Goal: Navigation & Orientation: Find specific page/section

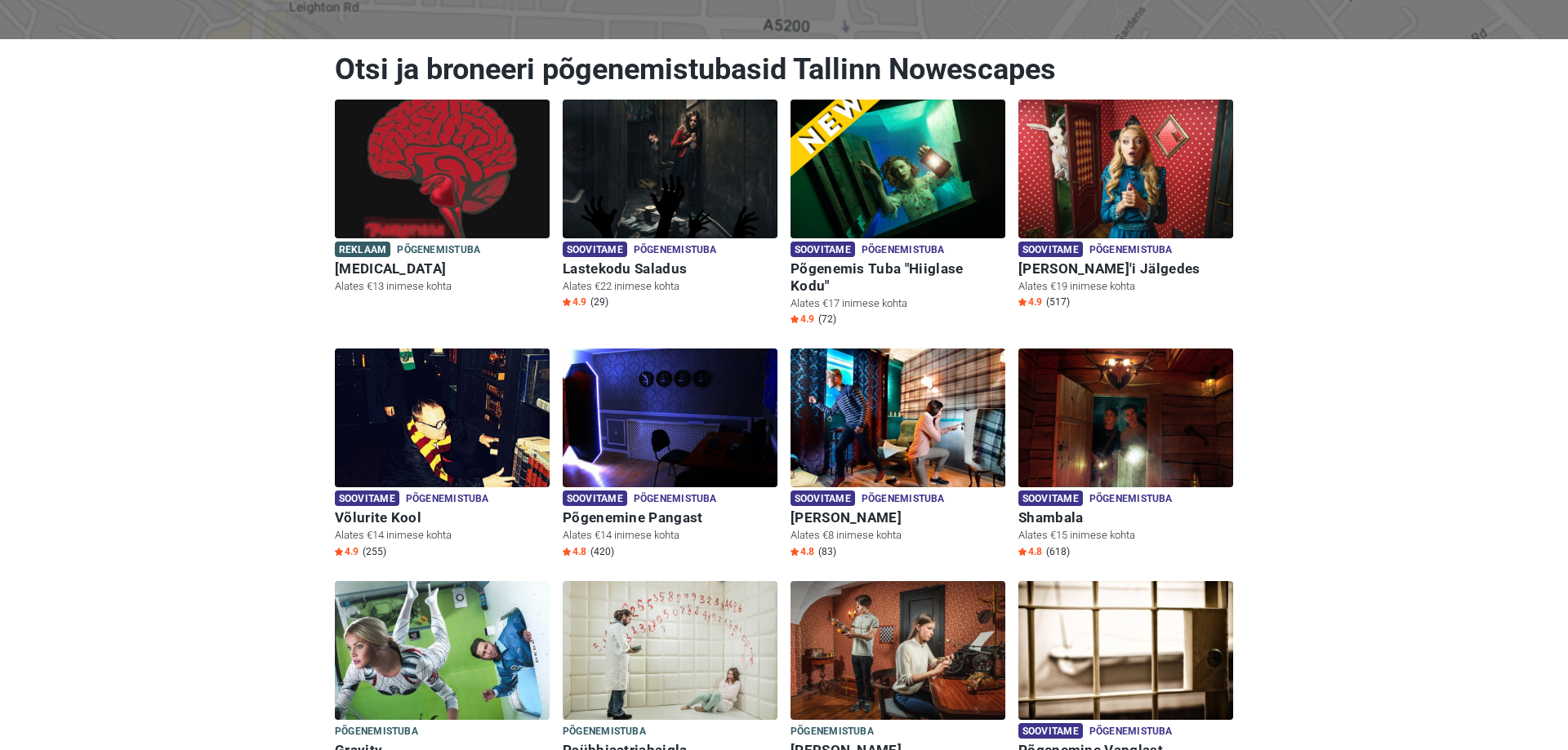
scroll to position [333, 0]
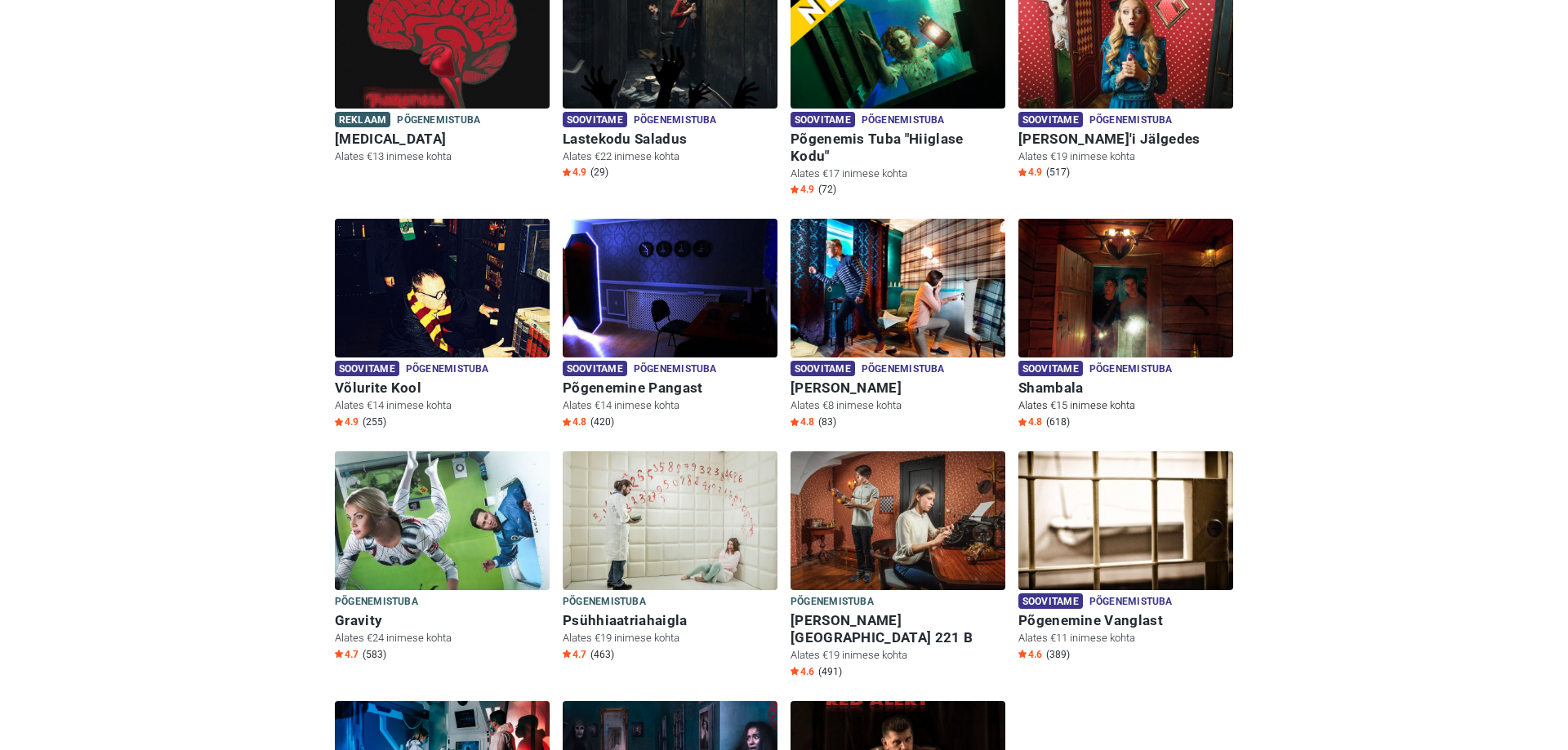
click at [1062, 379] on h6 "Shambala" at bounding box center [1125, 387] width 215 height 17
click at [1050, 379] on h6 "Shambala" at bounding box center [1125, 387] width 215 height 17
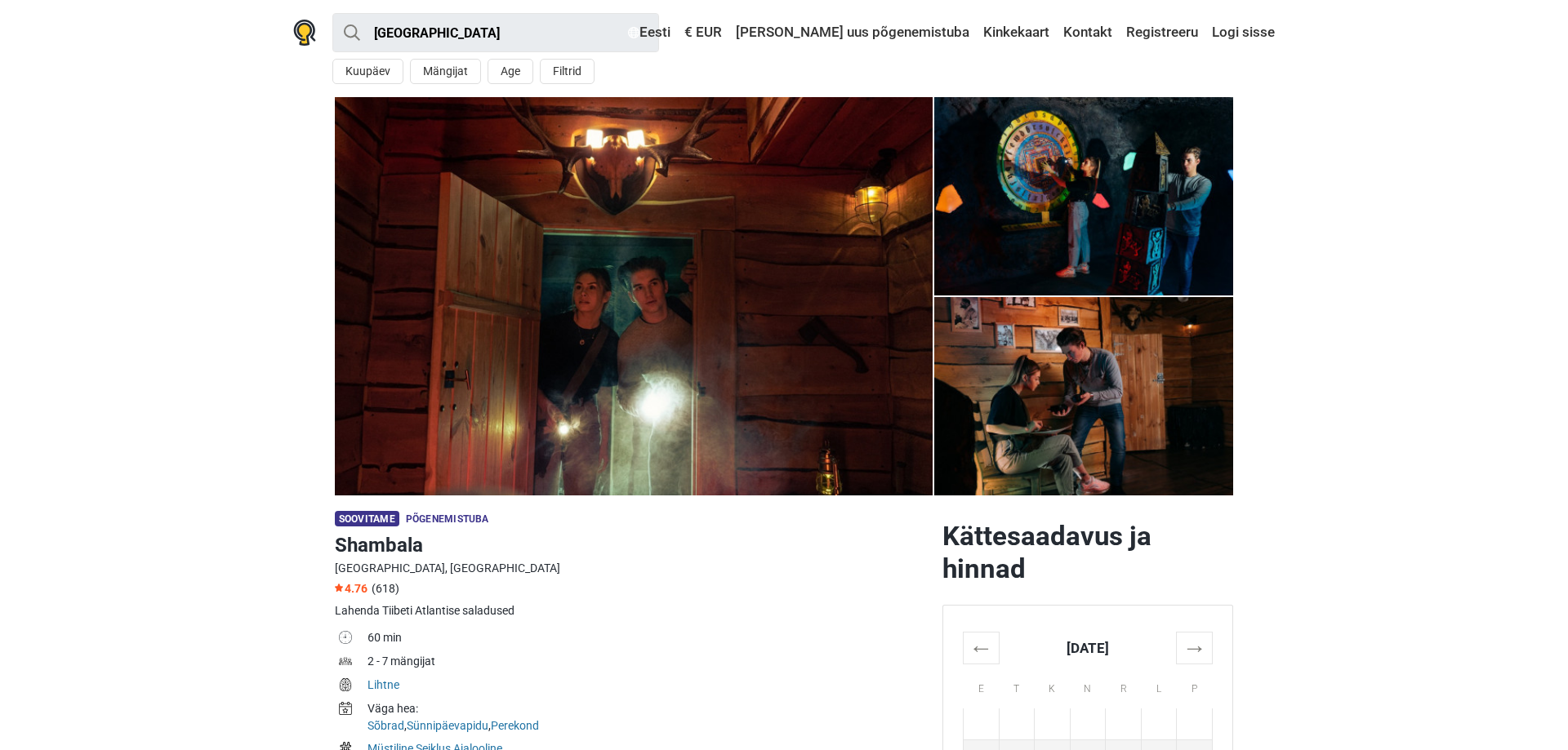
scroll to position [333, 0]
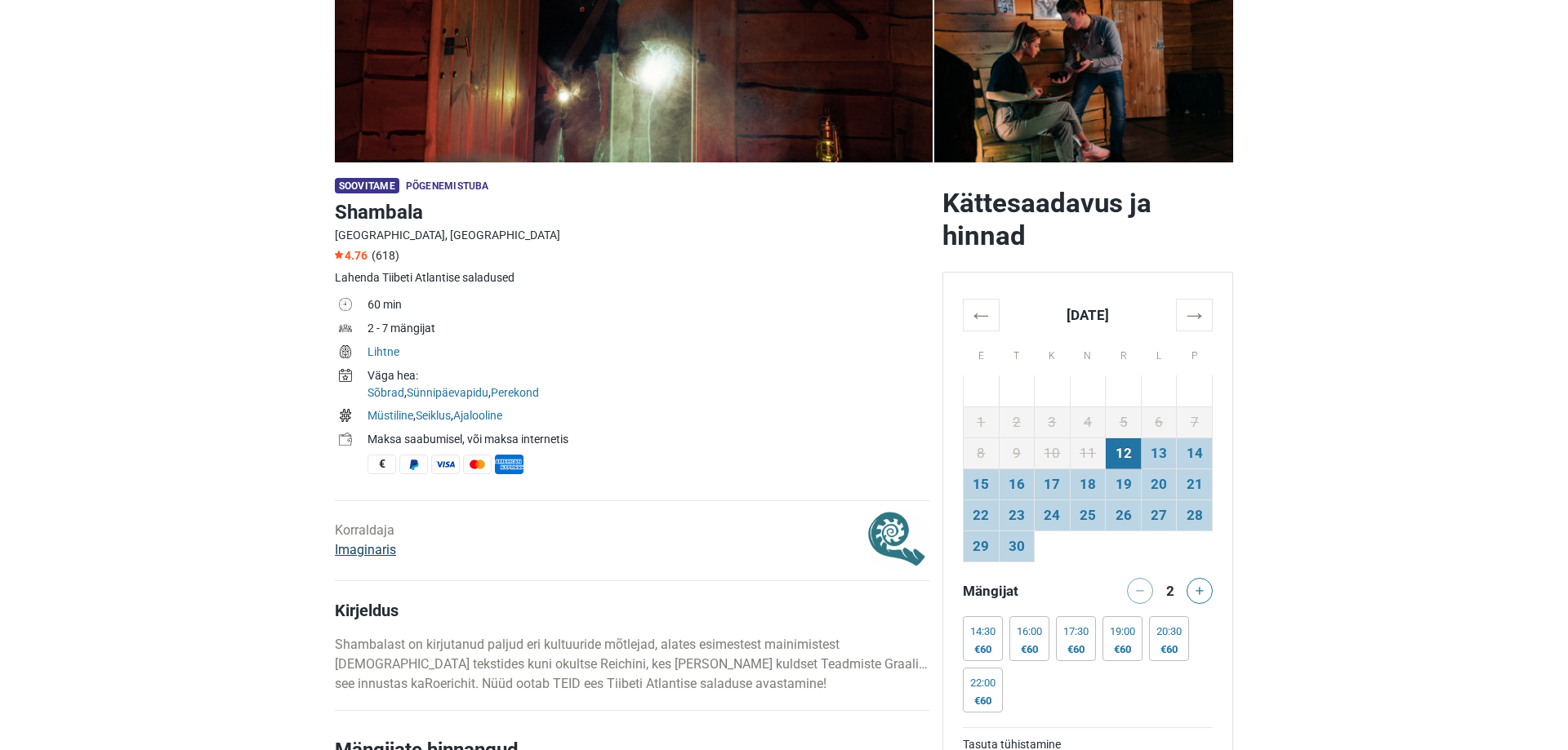
click at [358, 551] on link "Imaginaris" at bounding box center [366, 549] width 62 height 16
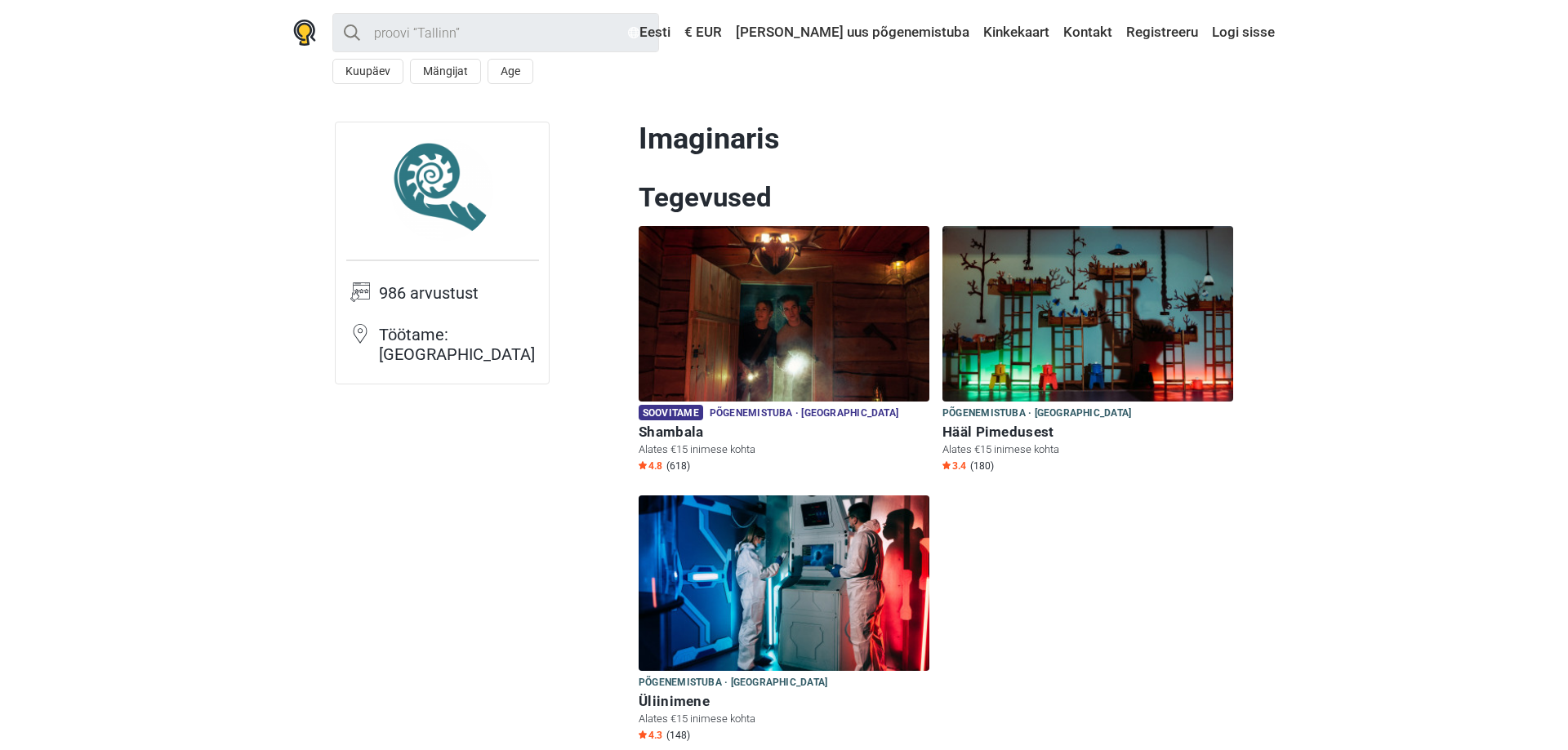
drag, startPoint x: 789, startPoint y: 142, endPoint x: 630, endPoint y: 135, distance: 159.2
copy h1 "Imaginaris"
